Goal: Task Accomplishment & Management: Manage account settings

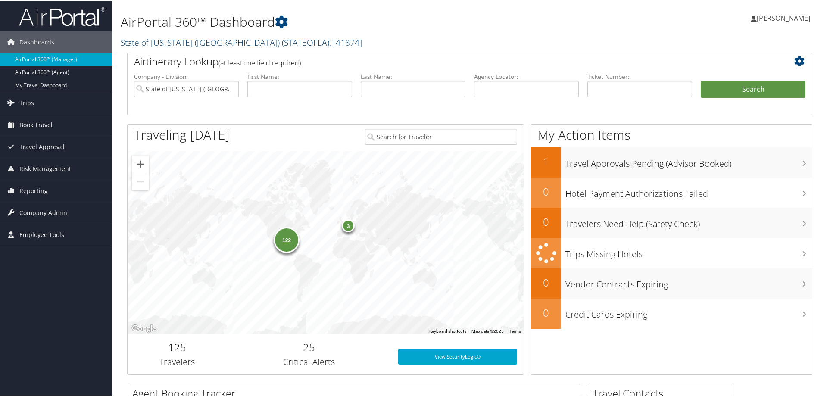
click at [282, 42] on span "( STATEOFLA )" at bounding box center [305, 42] width 47 height 12
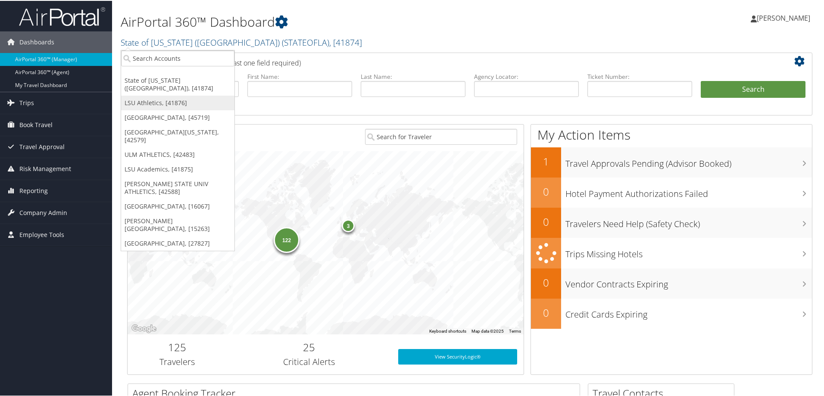
click at [140, 95] on link "LSU Athletics, [41876]" at bounding box center [177, 102] width 113 height 15
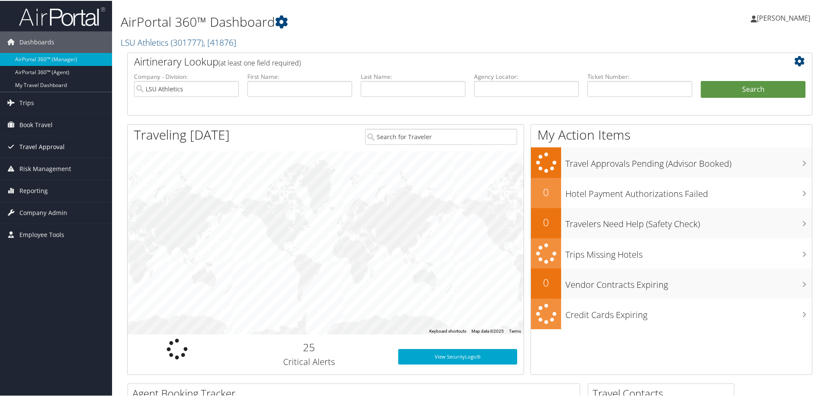
click at [49, 146] on span "Travel Approval" at bounding box center [41, 146] width 45 height 22
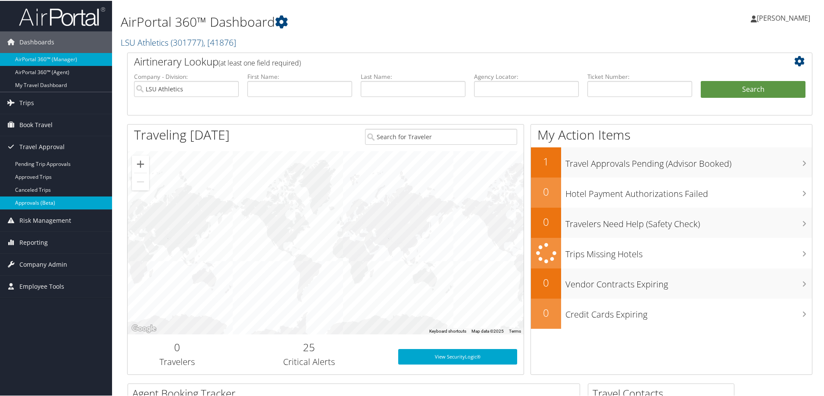
click at [47, 201] on link "Approvals (Beta)" at bounding box center [56, 202] width 112 height 13
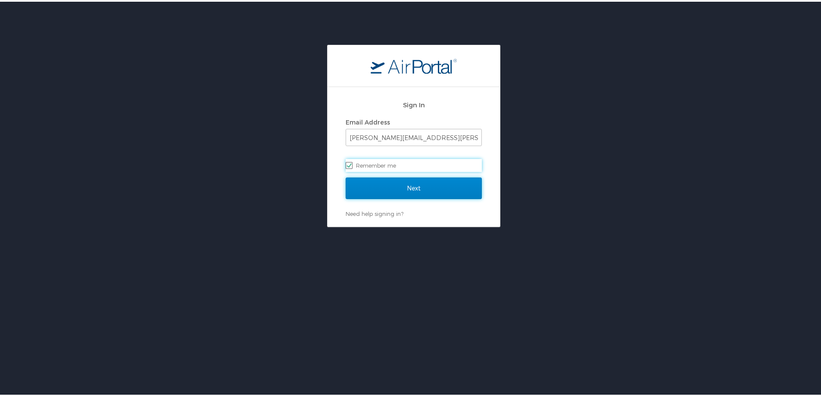
click at [400, 187] on input "Next" at bounding box center [414, 187] width 136 height 22
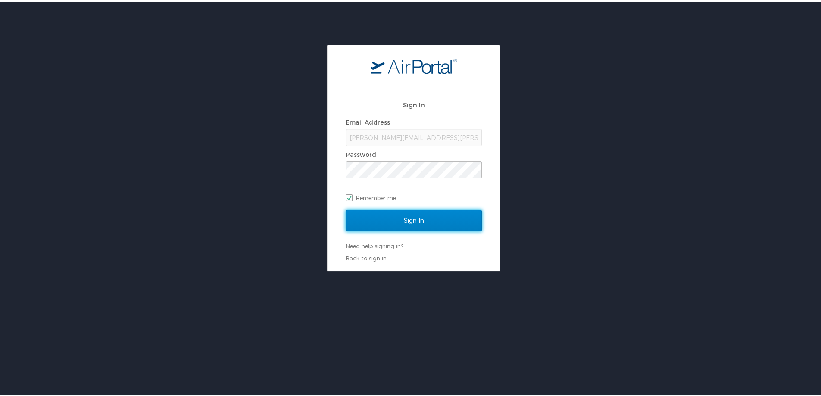
click at [391, 219] on input "Sign In" at bounding box center [414, 219] width 136 height 22
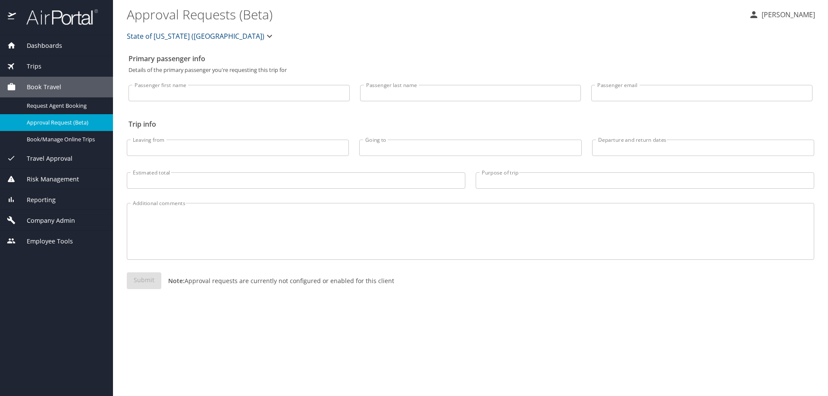
click at [56, 157] on span "Travel Approval" at bounding box center [44, 158] width 56 height 9
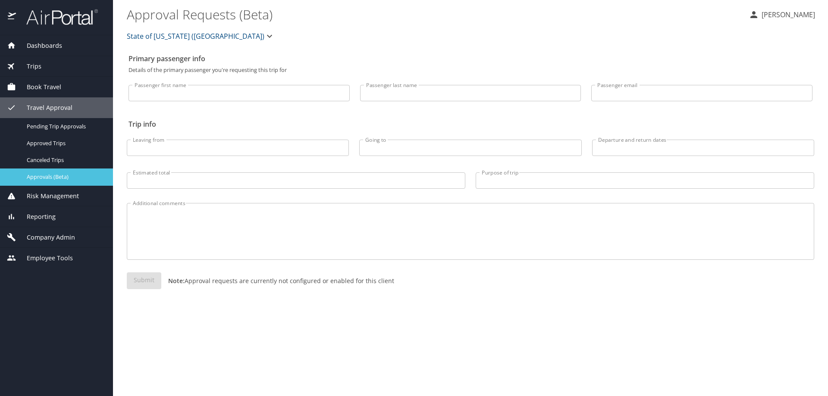
click at [63, 178] on span "Approvals (Beta)" at bounding box center [65, 177] width 76 height 8
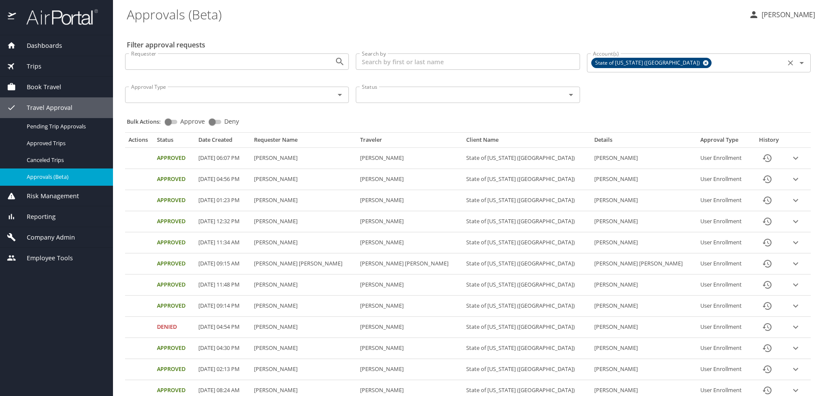
click at [713, 62] on input "Account(s)" at bounding box center [747, 62] width 69 height 11
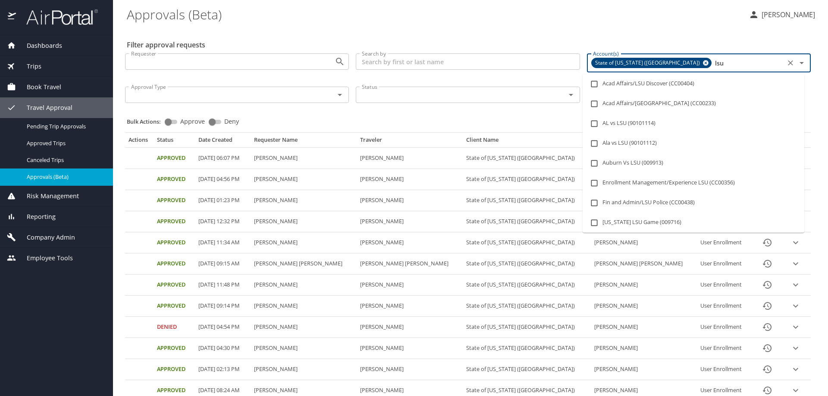
type input "lsu a"
click at [703, 63] on icon at bounding box center [706, 63] width 6 height 6
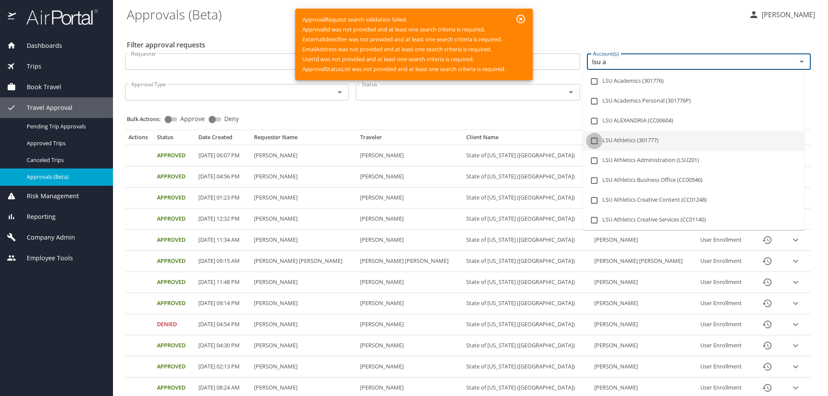
click at [592, 139] on input "checkbox" at bounding box center [594, 141] width 16 height 16
checkbox input "true"
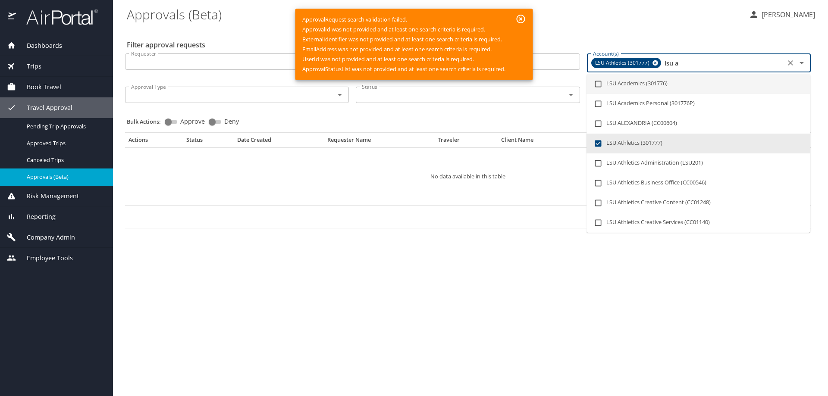
drag, startPoint x: 663, startPoint y: 64, endPoint x: 754, endPoint y: 64, distance: 91.4
click at [754, 64] on input "lsu a" at bounding box center [723, 62] width 120 height 11
checkbox input "false"
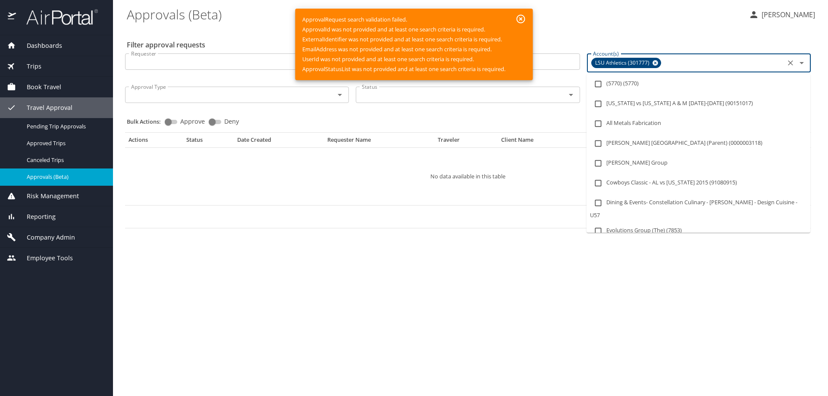
click at [521, 16] on icon "button" at bounding box center [521, 19] width 10 height 10
